Goal: Information Seeking & Learning: Learn about a topic

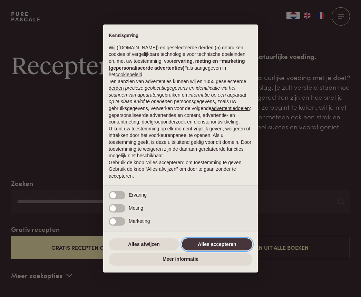
click at [214, 251] on button "Alles accepteren" at bounding box center [217, 245] width 70 height 12
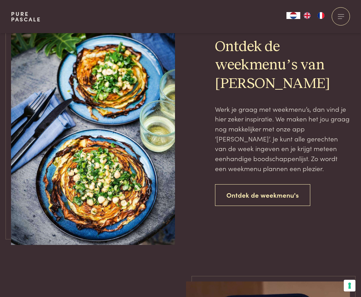
scroll to position [1499, 0]
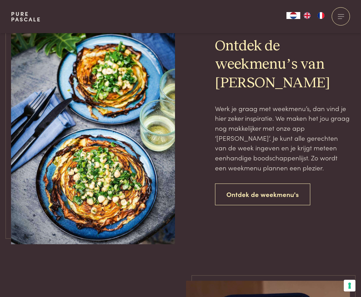
click at [253, 192] on link "Ontdek de weekmenu's" at bounding box center [262, 195] width 95 height 22
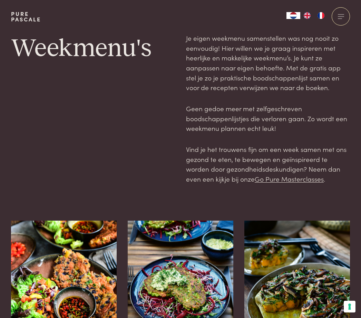
click at [343, 12] on div at bounding box center [341, 16] width 18 height 18
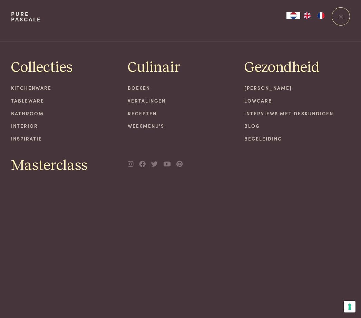
click at [277, 86] on link "[PERSON_NAME]" at bounding box center [298, 87] width 106 height 7
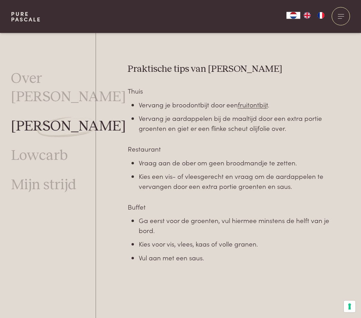
scroll to position [1868, 0]
click at [257, 99] on link "fruitontbijt" at bounding box center [253, 103] width 30 height 9
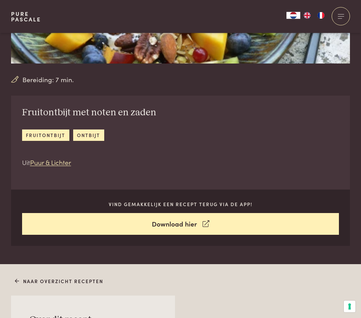
scroll to position [173, 0]
click at [90, 135] on link "ontbijt" at bounding box center [88, 135] width 31 height 11
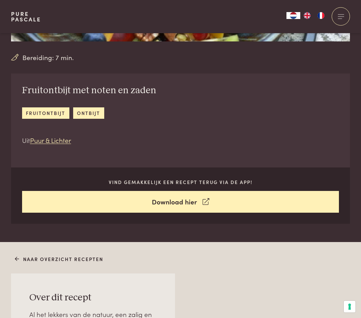
click at [47, 113] on link "fruitontbijt" at bounding box center [45, 112] width 47 height 11
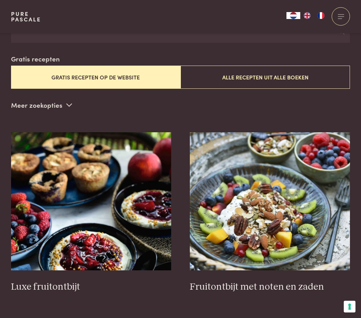
scroll to position [180, 0]
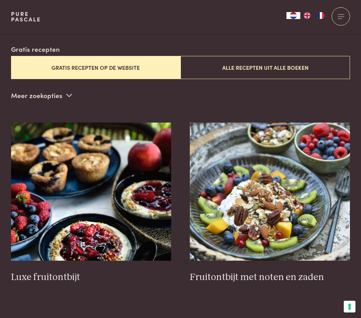
click at [264, 278] on h3 "Fruitontbijt met noten en zaden" at bounding box center [270, 277] width 161 height 12
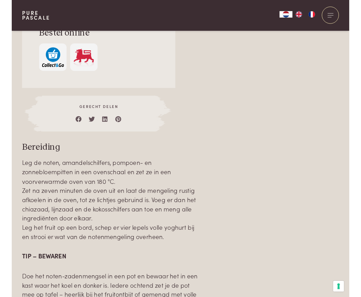
scroll to position [673, 0]
